Goal: Check status: Check status

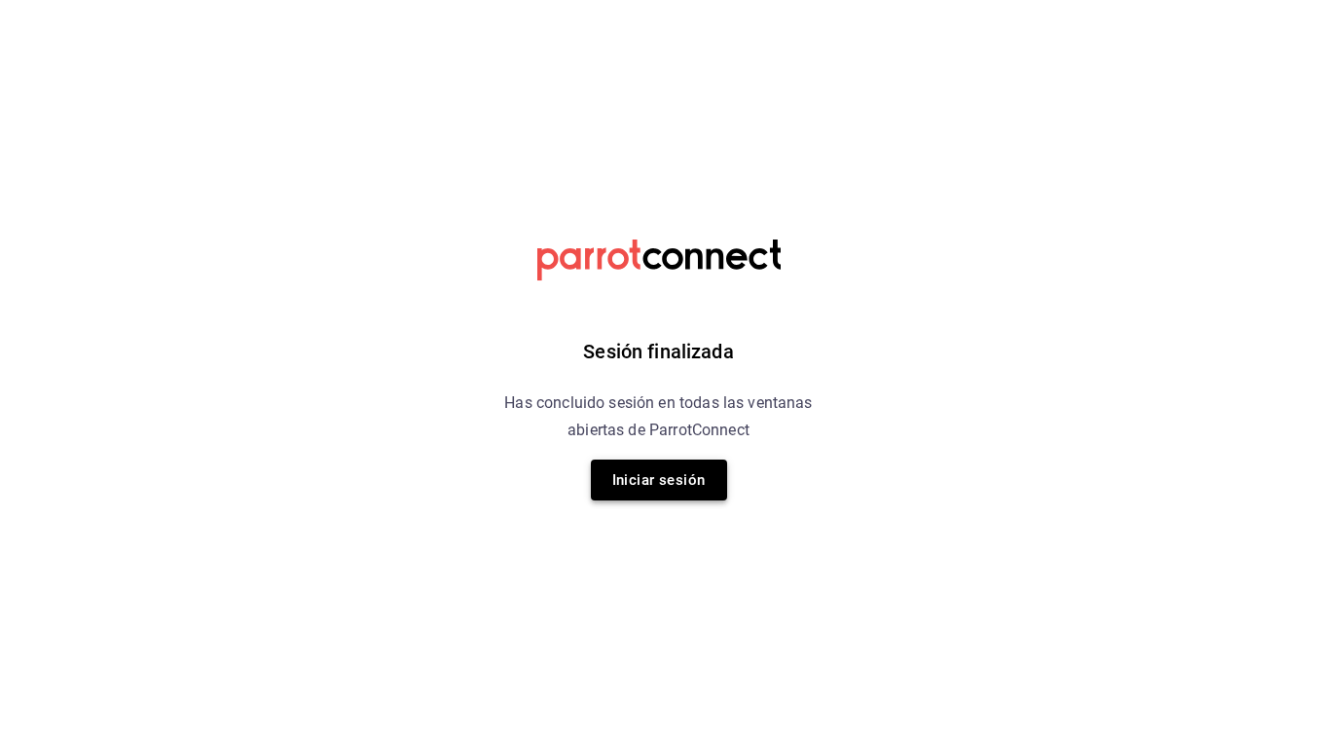
click at [647, 488] on button "Iniciar sesión" at bounding box center [659, 480] width 136 height 41
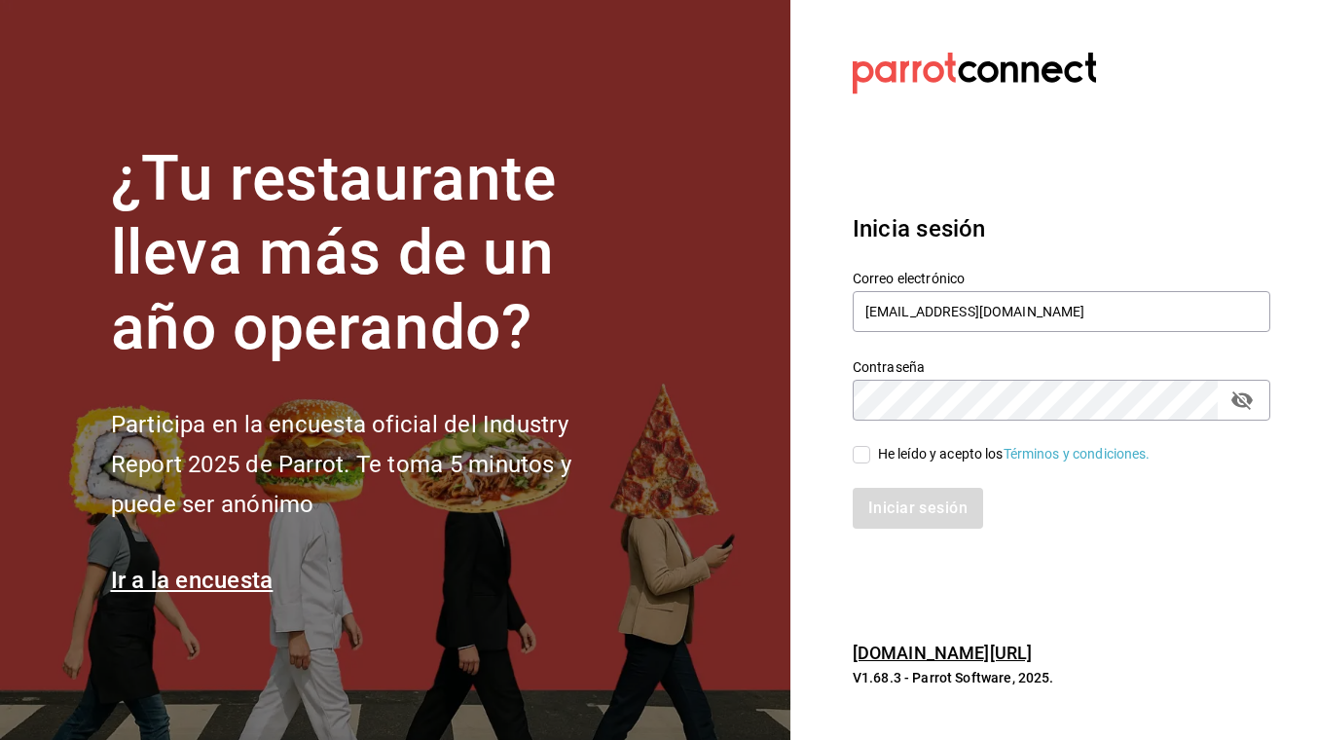
click at [868, 454] on input "He leído y acepto los Términos y condiciones." at bounding box center [862, 455] width 18 height 18
checkbox input "true"
click at [884, 496] on button "Iniciar sesión" at bounding box center [919, 508] width 132 height 41
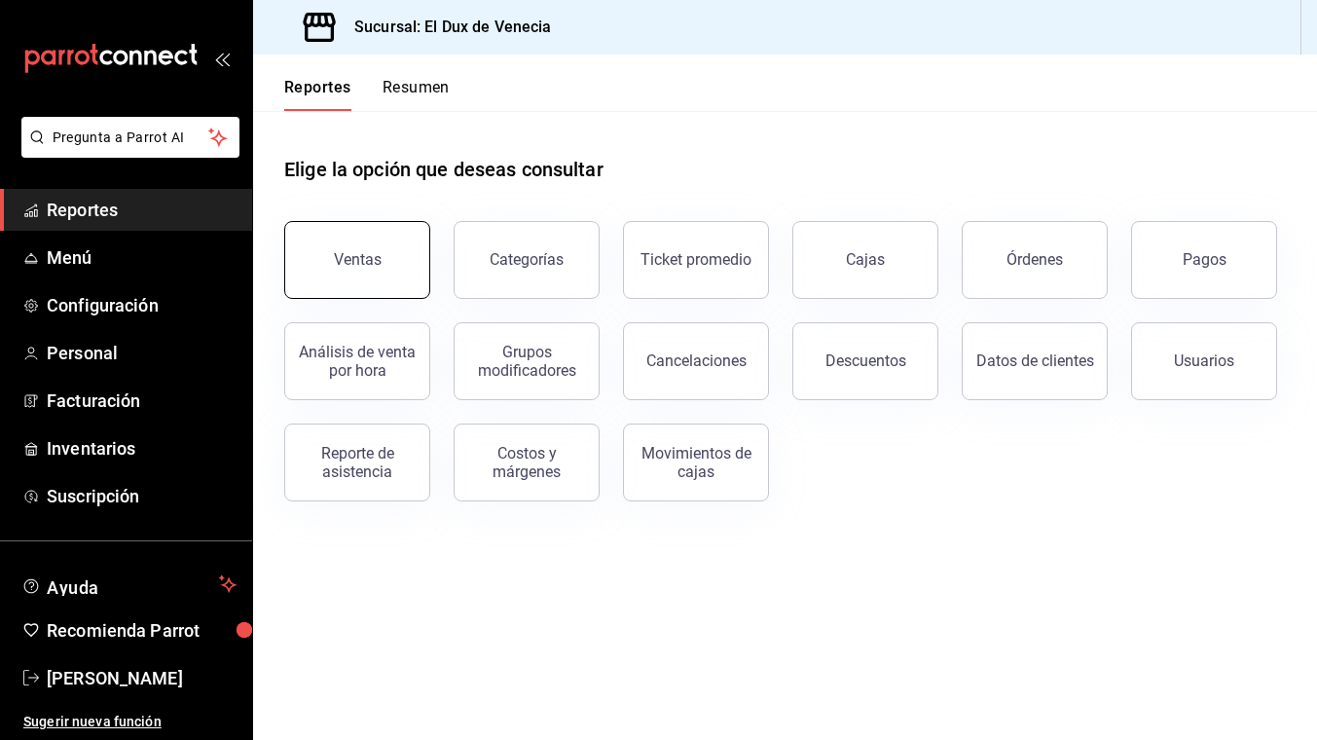
click at [392, 271] on button "Ventas" at bounding box center [357, 260] width 146 height 78
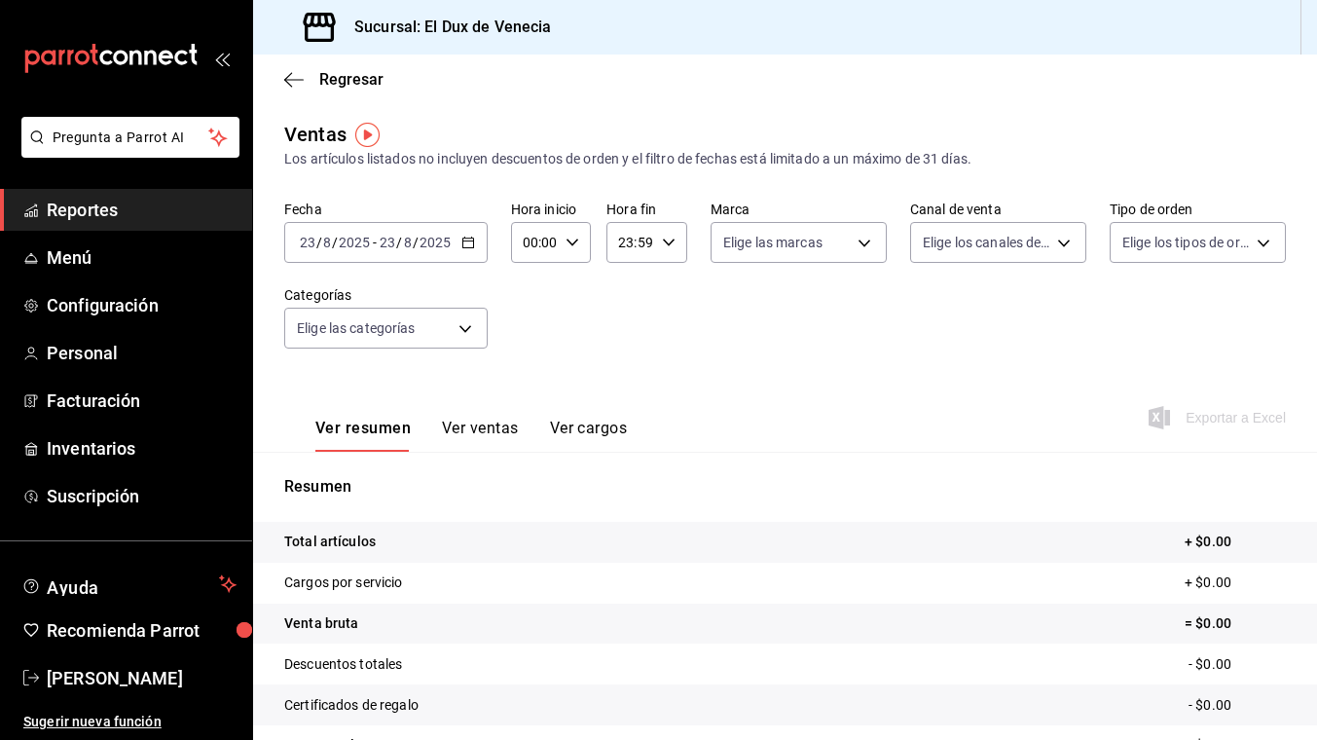
click at [406, 252] on div "[DATE] [DATE] - [DATE] [DATE]" at bounding box center [386, 242] width 204 height 41
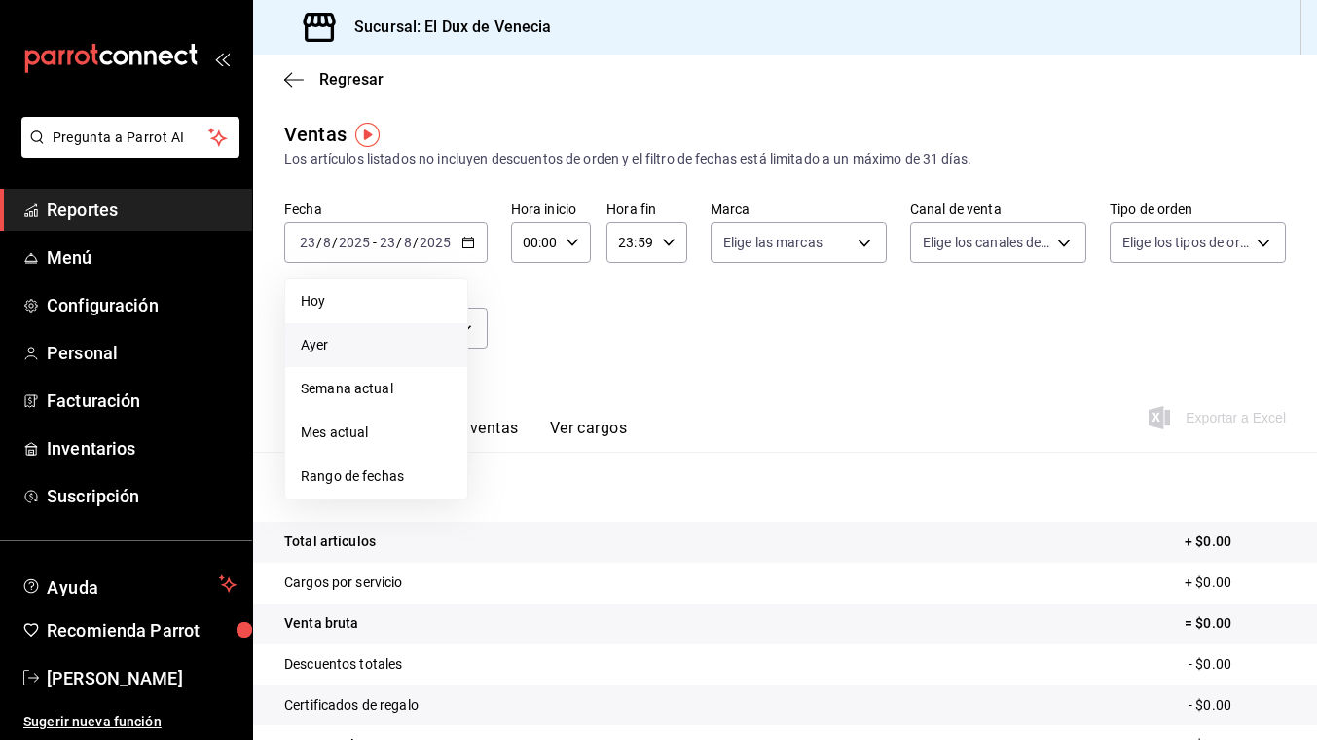
click at [355, 342] on span "Ayer" at bounding box center [376, 345] width 151 height 20
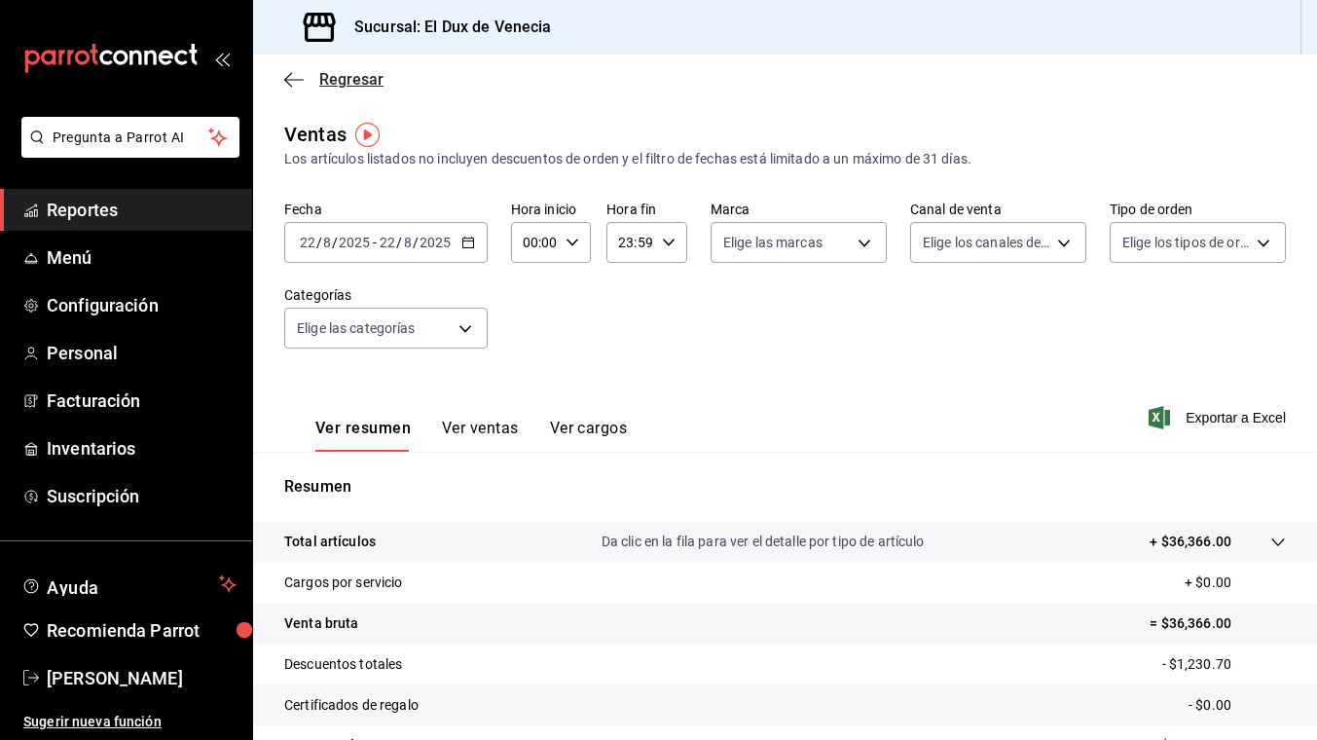
click at [362, 73] on span "Regresar" at bounding box center [351, 79] width 64 height 19
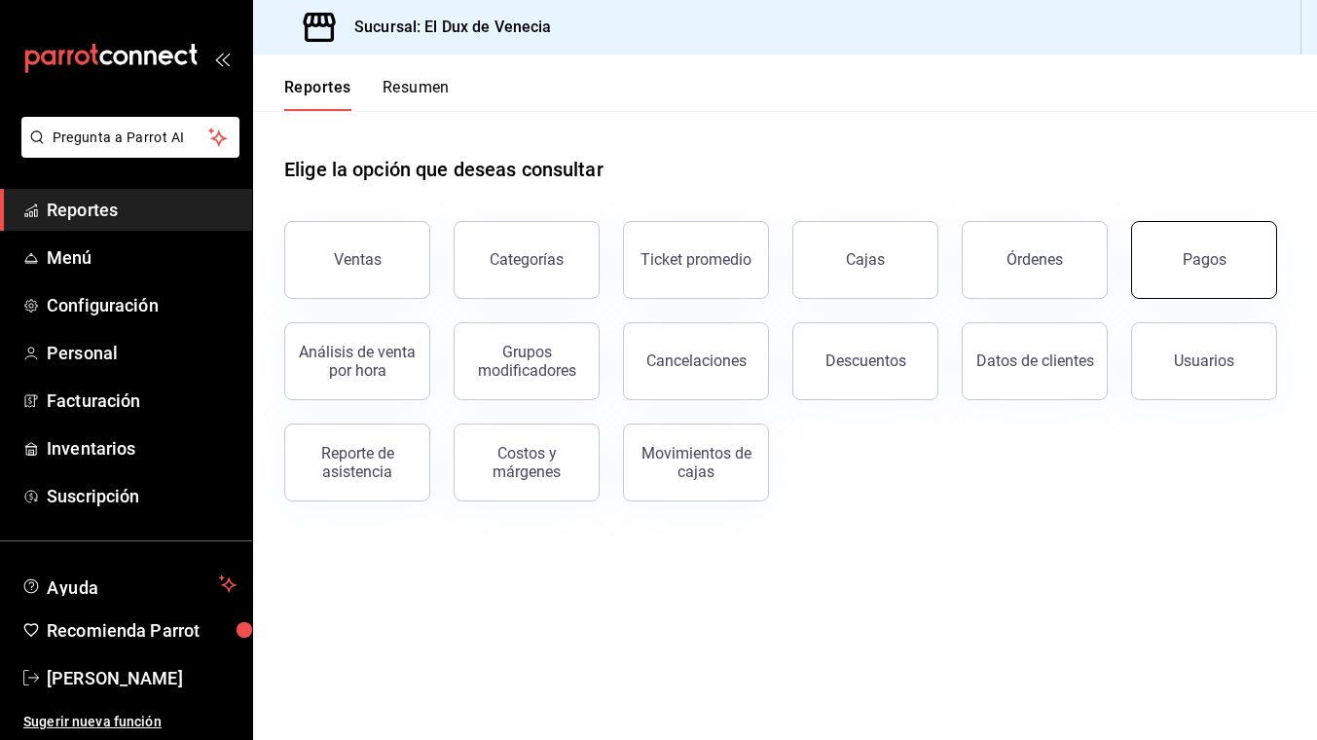
click at [1170, 269] on button "Pagos" at bounding box center [1204, 260] width 146 height 78
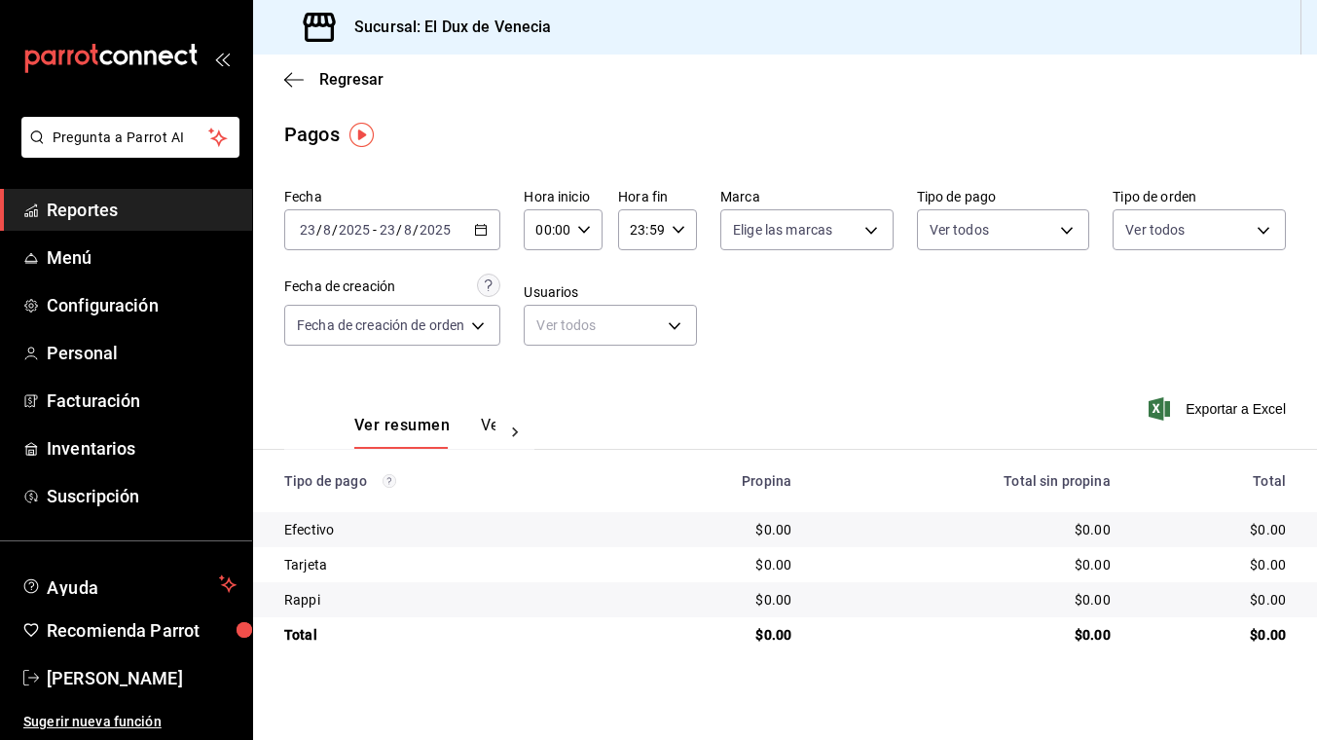
click at [447, 238] on div "[DATE] [DATE] - [DATE] [DATE]" at bounding box center [392, 229] width 216 height 41
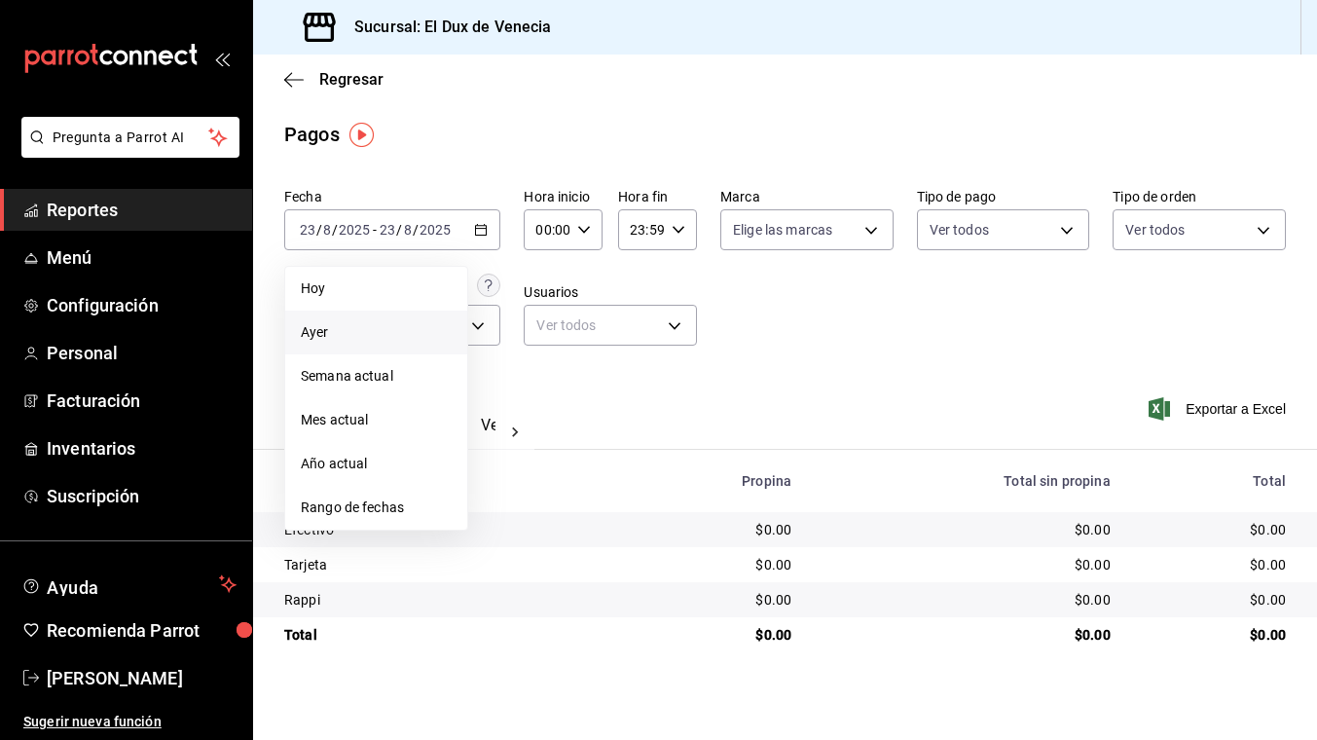
click at [386, 340] on span "Ayer" at bounding box center [376, 332] width 151 height 20
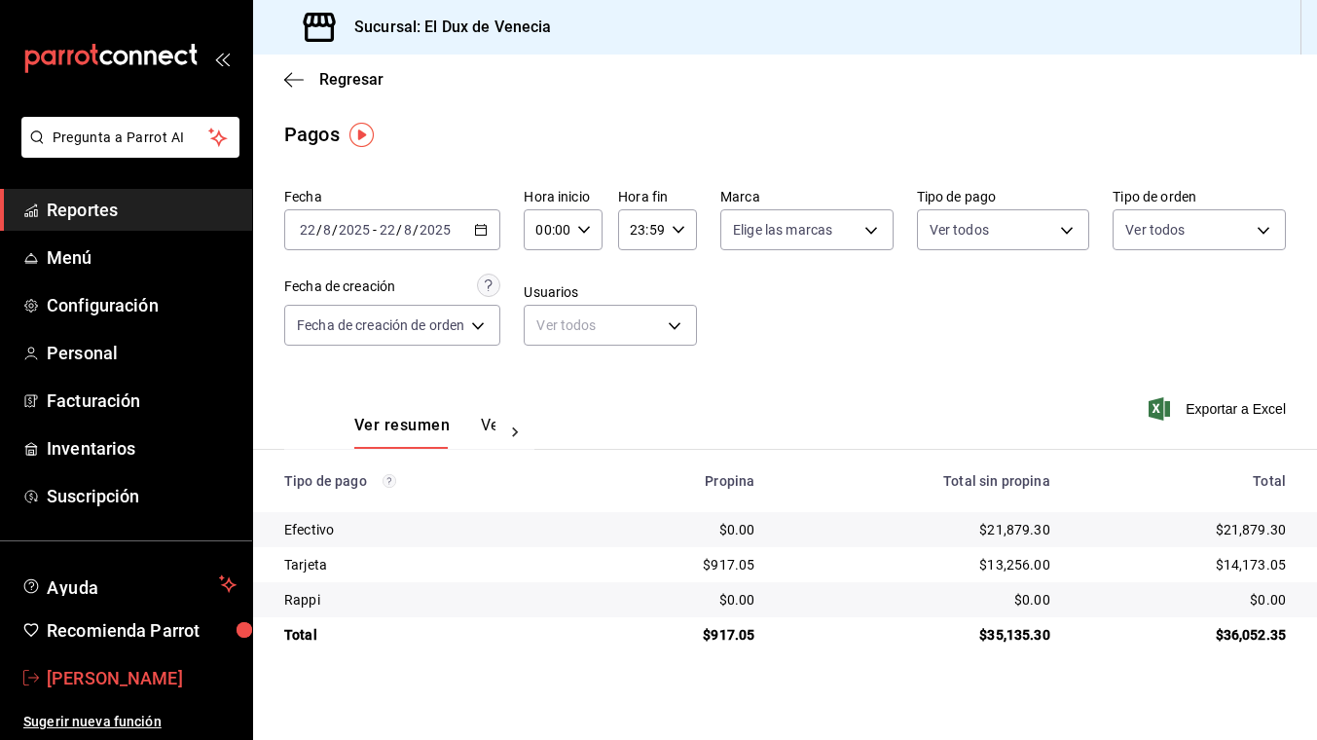
click at [130, 684] on span "[PERSON_NAME]" at bounding box center [142, 678] width 190 height 26
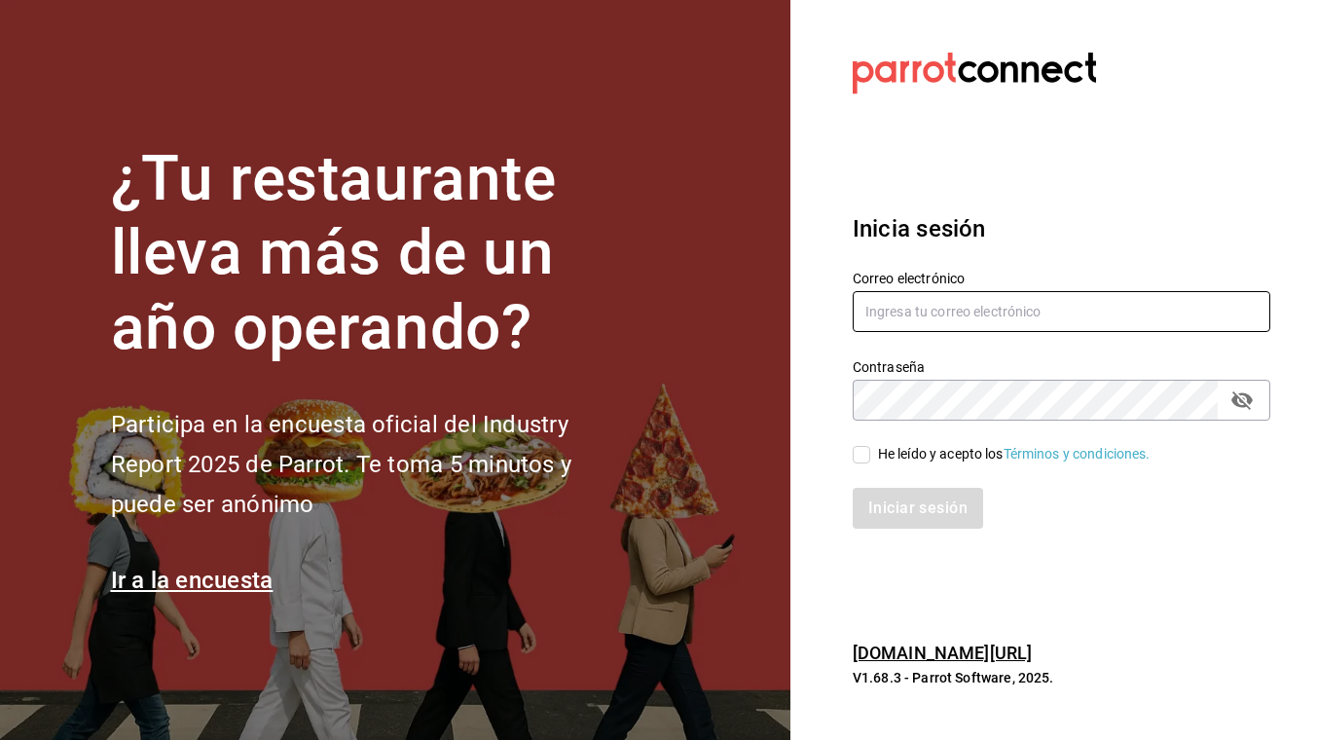
type input "[EMAIL_ADDRESS][DOMAIN_NAME]"
